Goal: Information Seeking & Learning: Learn about a topic

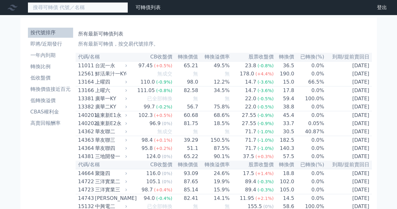
click at [52, 9] on input at bounding box center [78, 7] width 100 height 11
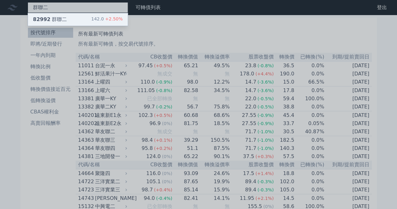
type input "群聯二"
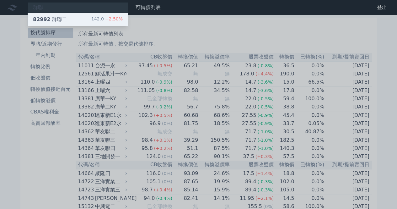
click at [58, 22] on div "82992 群聯二" at bounding box center [50, 20] width 34 height 8
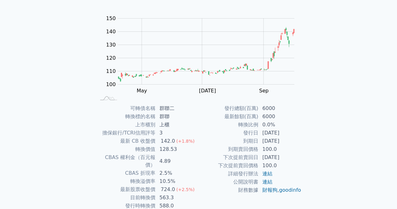
scroll to position [82, 0]
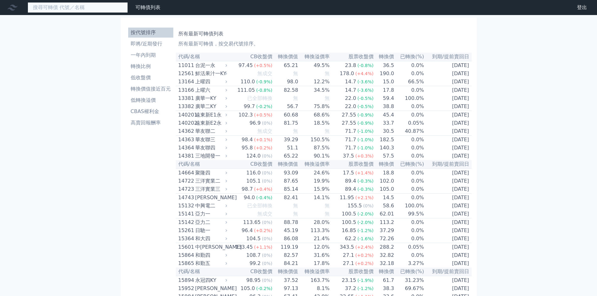
click at [92, 5] on input at bounding box center [78, 7] width 100 height 11
type input "ㄜ"
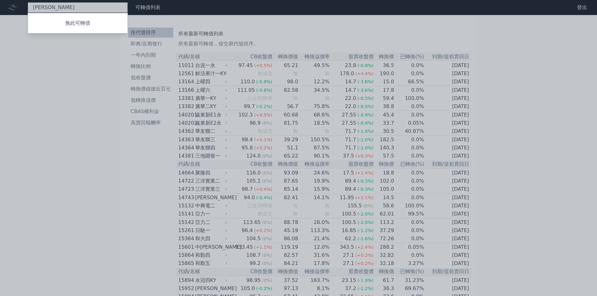
type input "益"
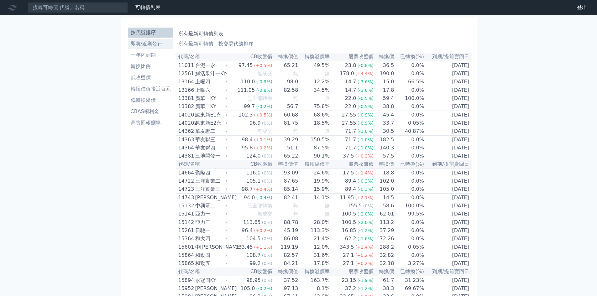
click at [149, 42] on li "即將/近期發行" at bounding box center [150, 44] width 45 height 8
